Goal: Book appointment/travel/reservation

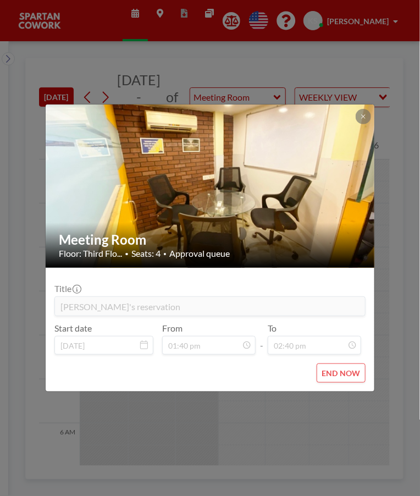
scroll to position [566, 0]
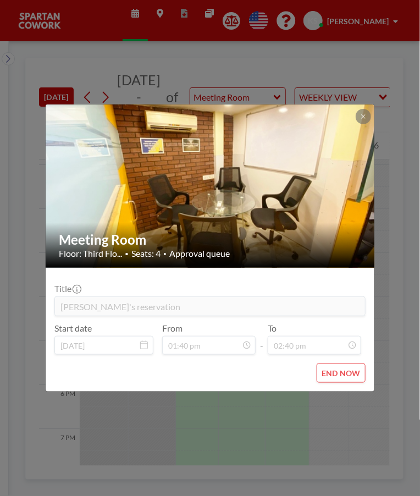
click at [400, 288] on div "Meeting Room Floor: Third Flo... • Seats: 4 • Approval queue Title Arun's reser…" at bounding box center [210, 248] width 420 height 496
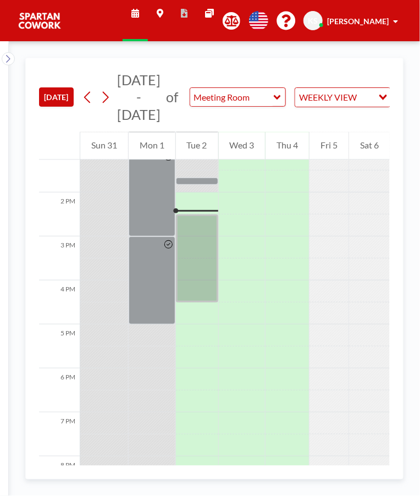
scroll to position [594, 0]
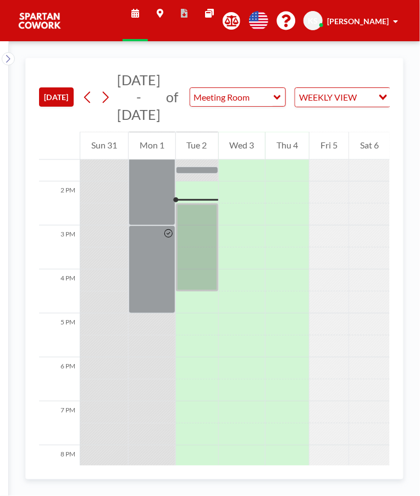
click at [190, 237] on div at bounding box center [197, 247] width 42 height 88
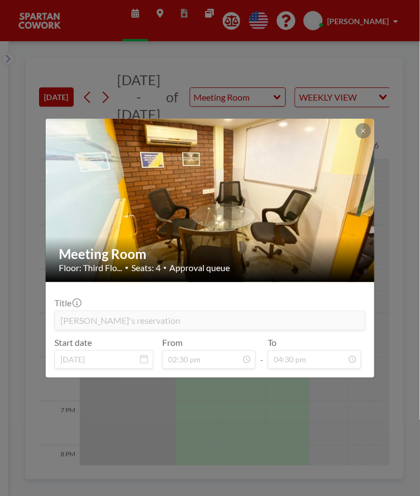
click at [110, 414] on div "Meeting Room Floor: Third Flo... • Seats: 4 • Approval queue Title [PERSON_NAME…" at bounding box center [210, 248] width 420 height 496
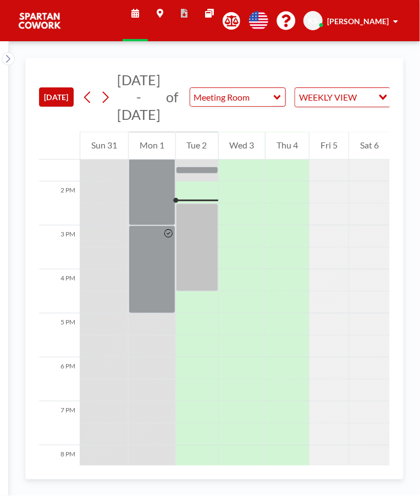
click at [184, 207] on div at bounding box center [197, 247] width 42 height 88
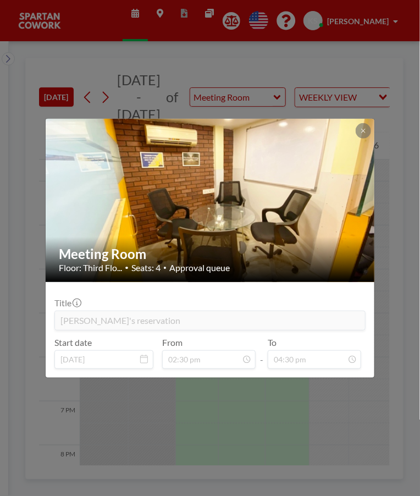
click at [154, 413] on div "Meeting Room Floor: Third Flo... • Seats: 4 • Approval queue Title [PERSON_NAME…" at bounding box center [210, 248] width 420 height 496
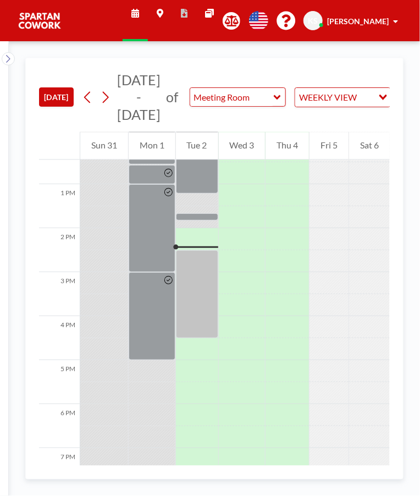
scroll to position [546, 0]
